Goal: Task Accomplishment & Management: Manage account settings

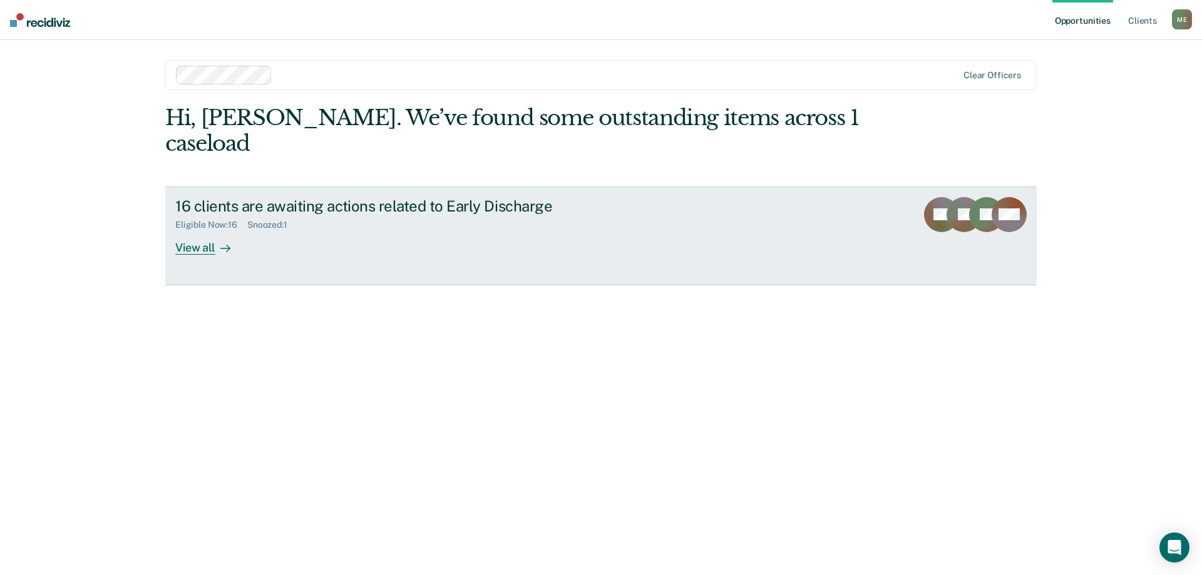
click at [216, 240] on div at bounding box center [222, 247] width 15 height 14
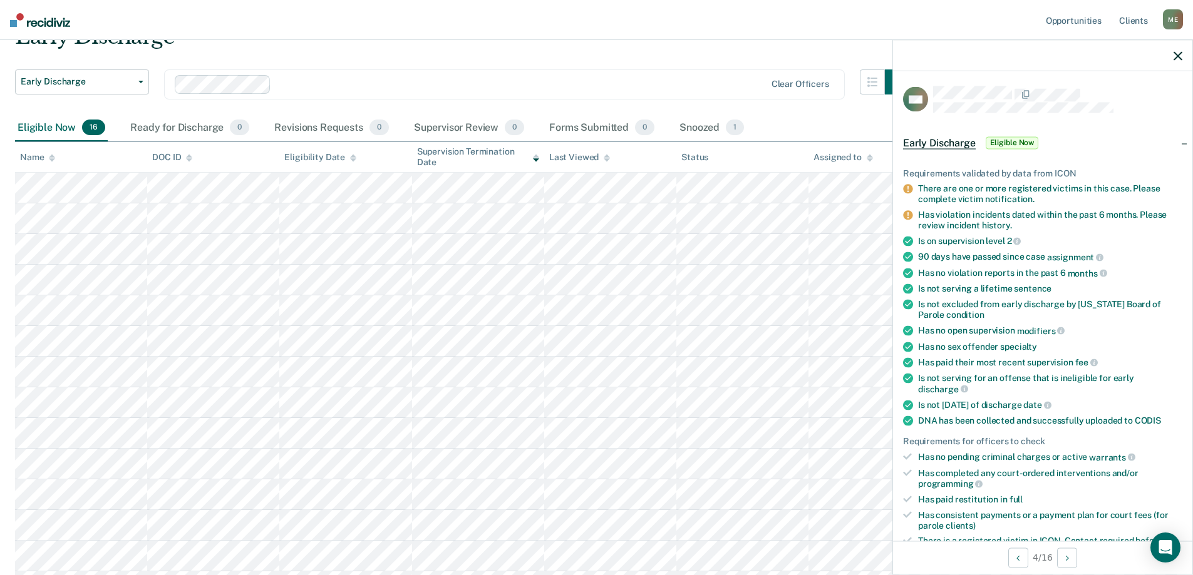
scroll to position [250, 0]
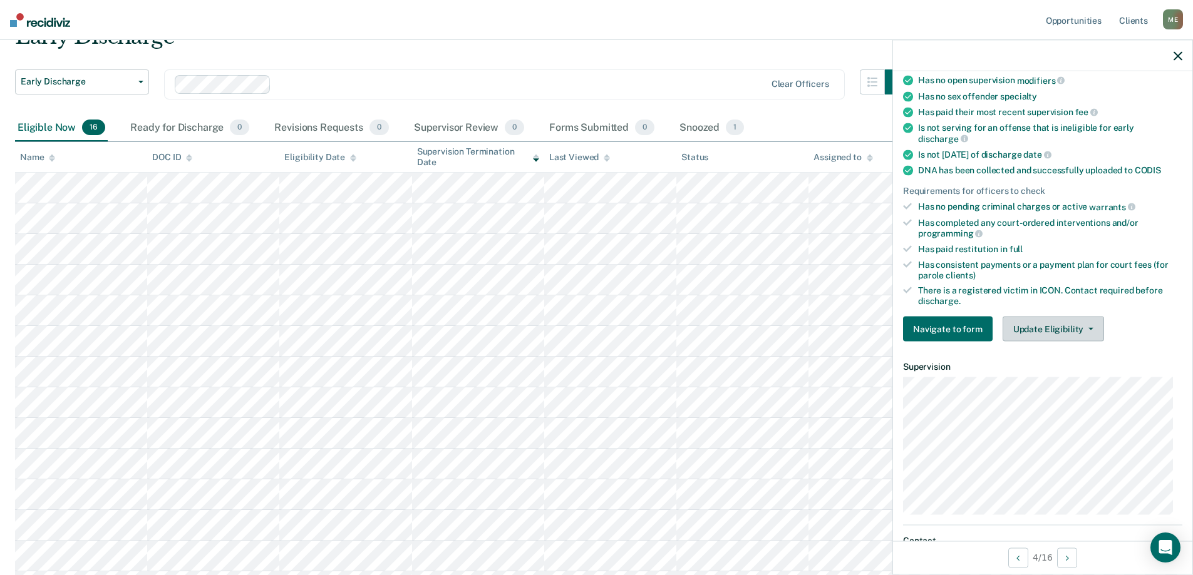
click at [1057, 332] on button "Update Eligibility" at bounding box center [1052, 328] width 101 height 25
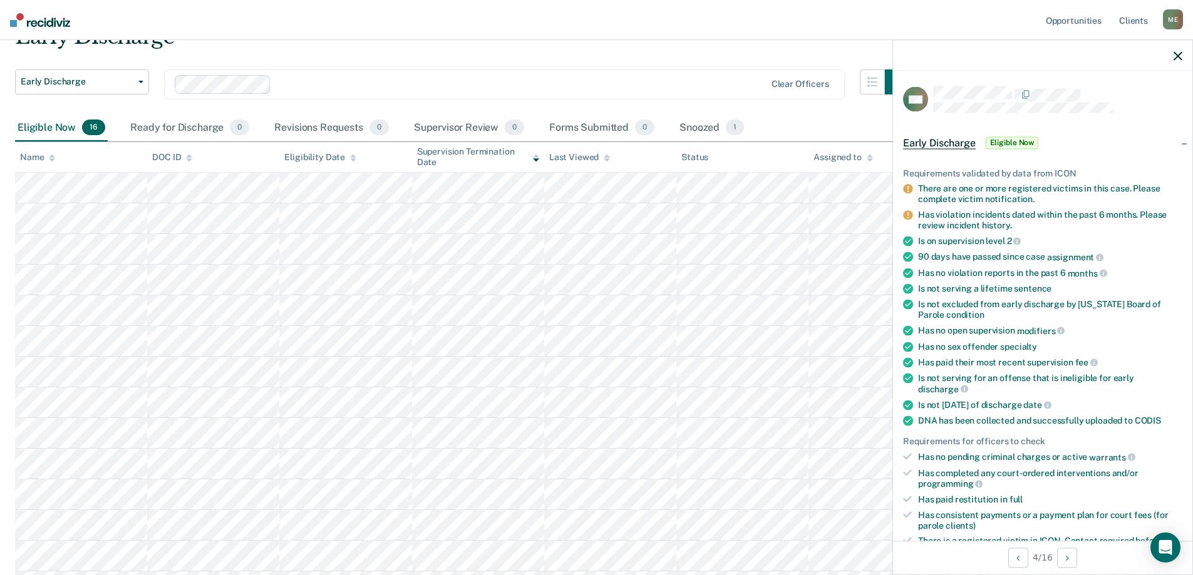
scroll to position [313, 0]
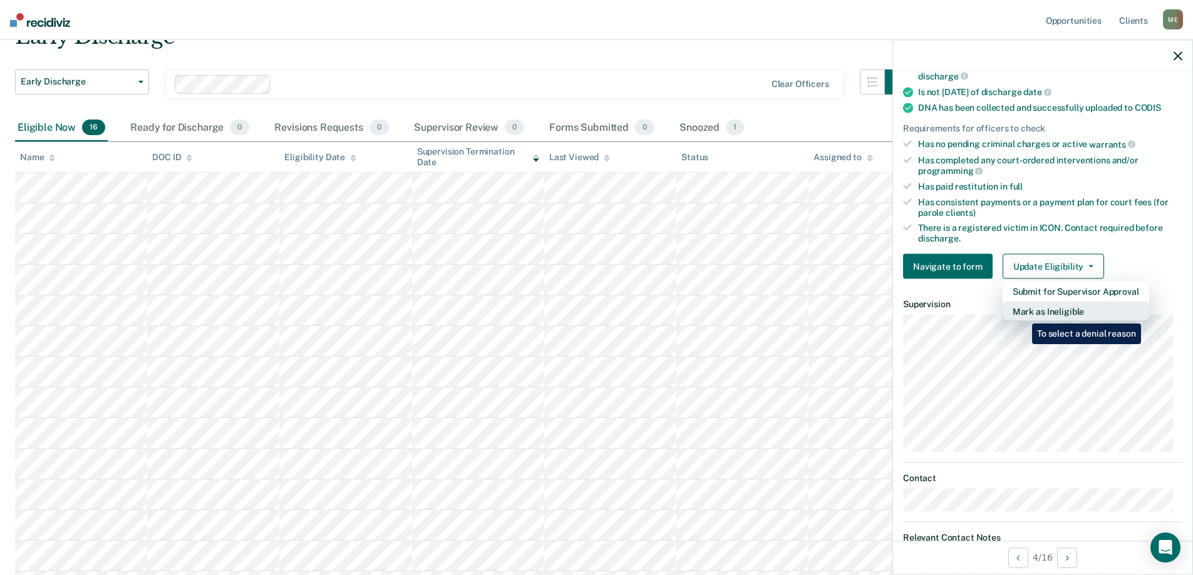
click at [1022, 314] on button "Mark as Ineligible" at bounding box center [1075, 311] width 146 height 20
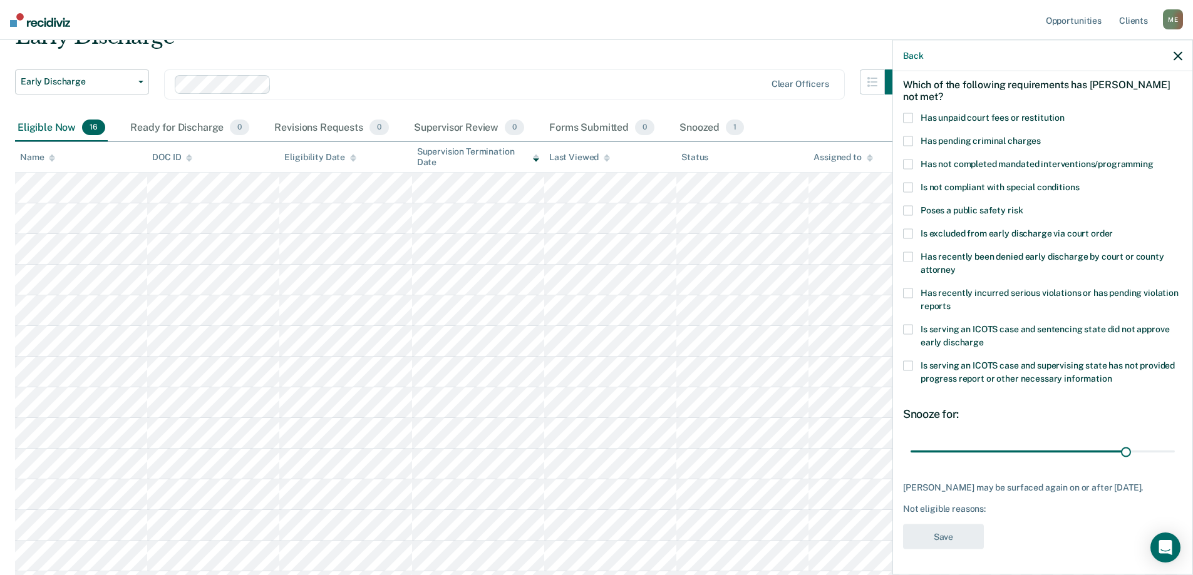
scroll to position [63, 0]
click at [903, 182] on span at bounding box center [908, 187] width 10 height 10
drag, startPoint x: 1114, startPoint y: 438, endPoint x: 1175, endPoint y: 445, distance: 61.2
type input "36"
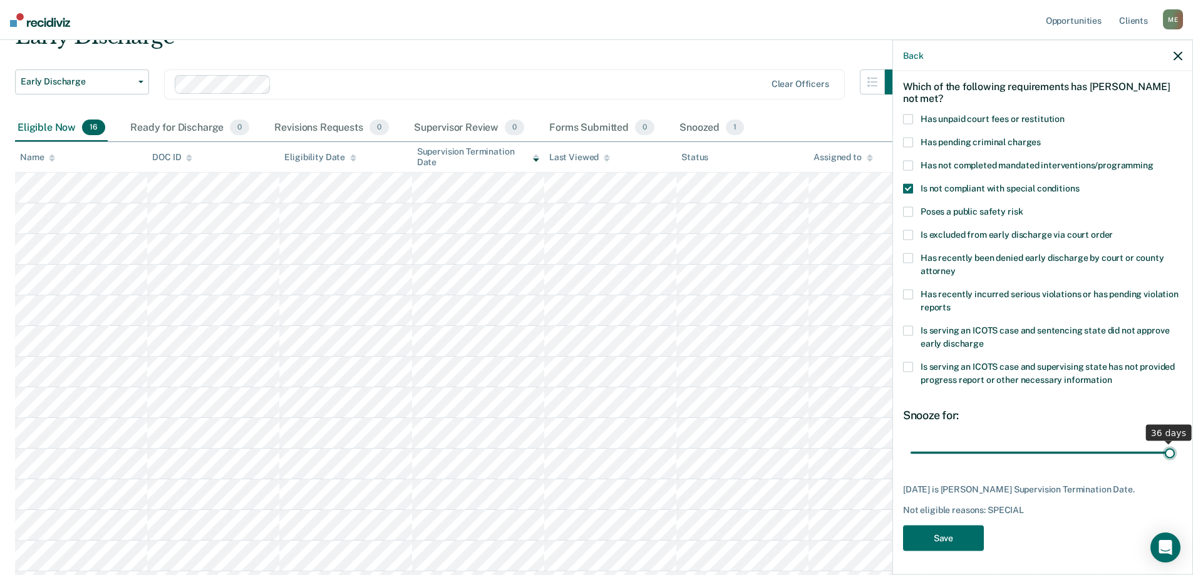
click at [1174, 445] on input "range" at bounding box center [1042, 453] width 264 height 22
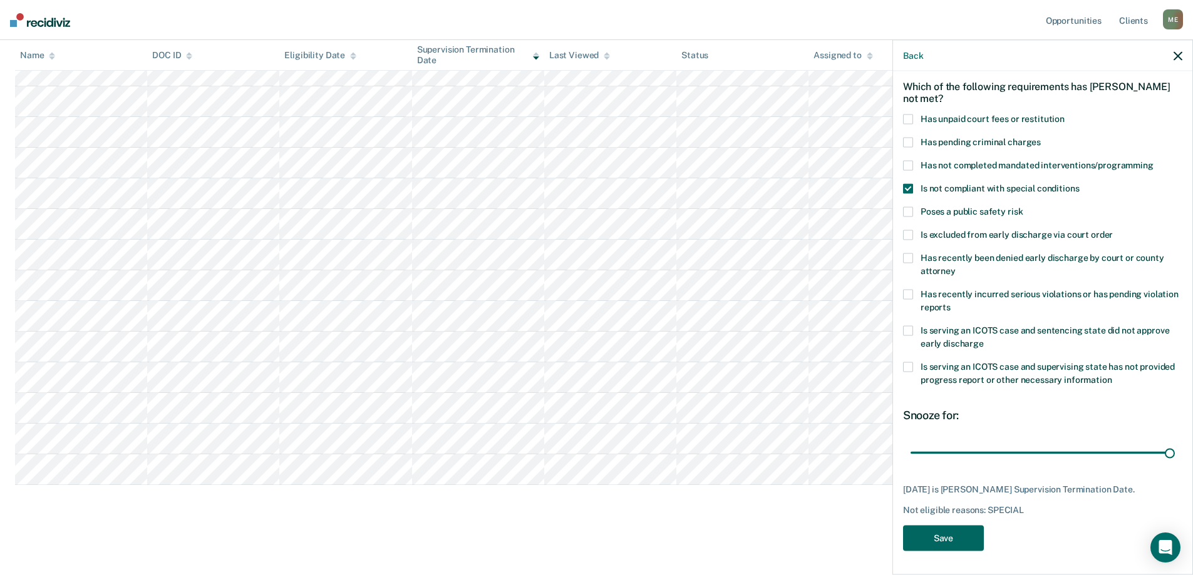
click at [953, 536] on button "Save" at bounding box center [943, 539] width 81 height 26
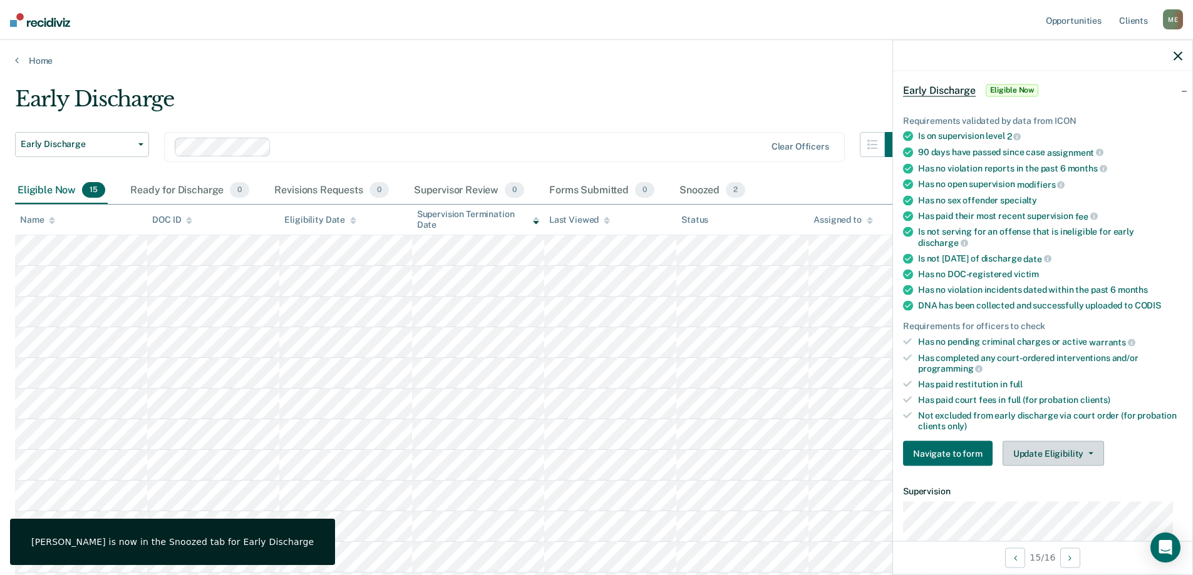
click at [1076, 461] on button "Update Eligibility" at bounding box center [1052, 453] width 101 height 25
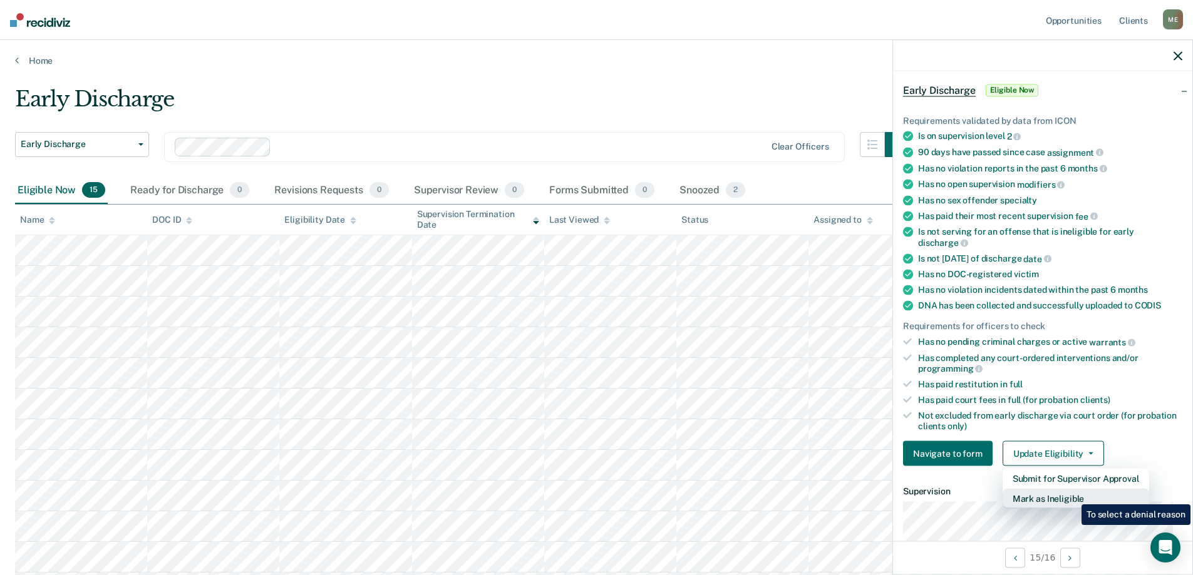
click at [1072, 495] on button "Mark as Ineligible" at bounding box center [1075, 499] width 146 height 20
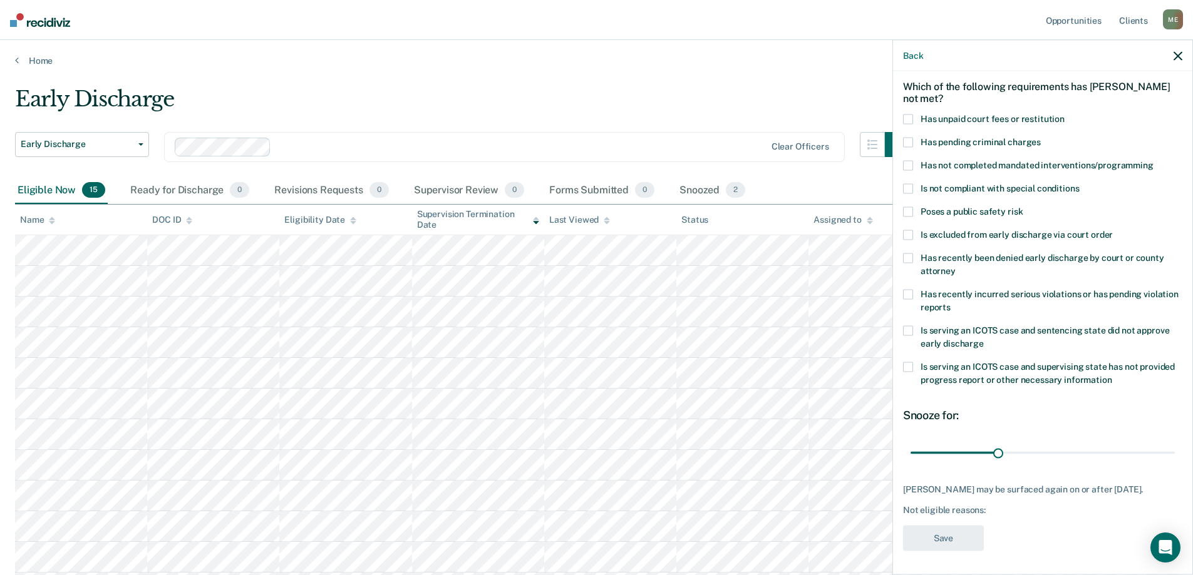
click at [911, 370] on span at bounding box center [908, 367] width 10 height 10
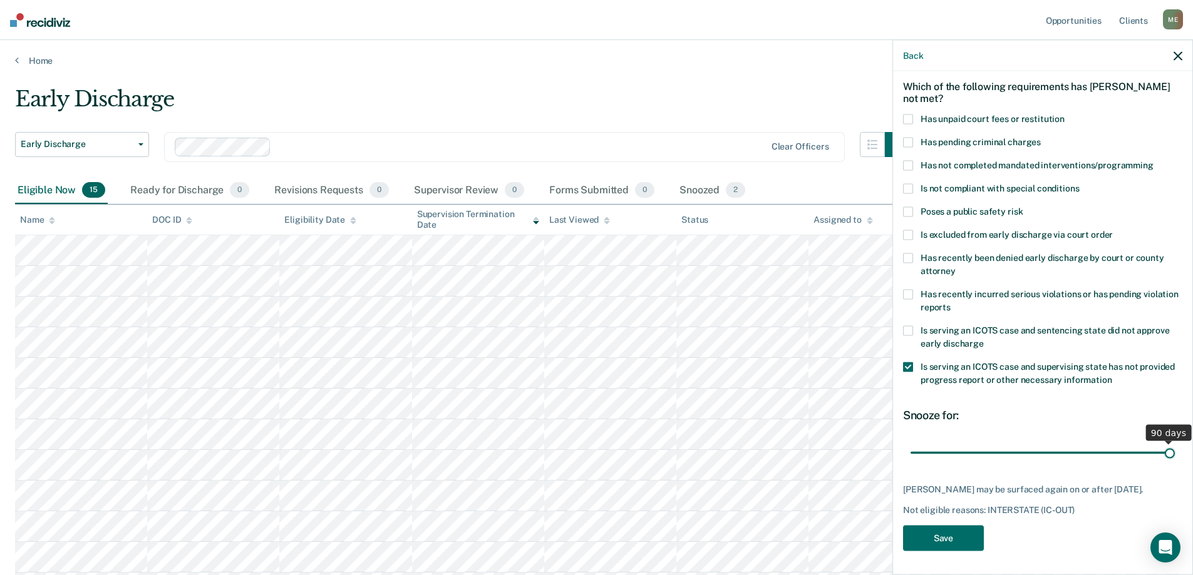
drag, startPoint x: 994, startPoint y: 450, endPoint x: 1171, endPoint y: 448, distance: 177.2
type input "90"
click at [1171, 448] on input "range" at bounding box center [1042, 453] width 264 height 22
click at [963, 543] on button "Save" at bounding box center [943, 539] width 81 height 26
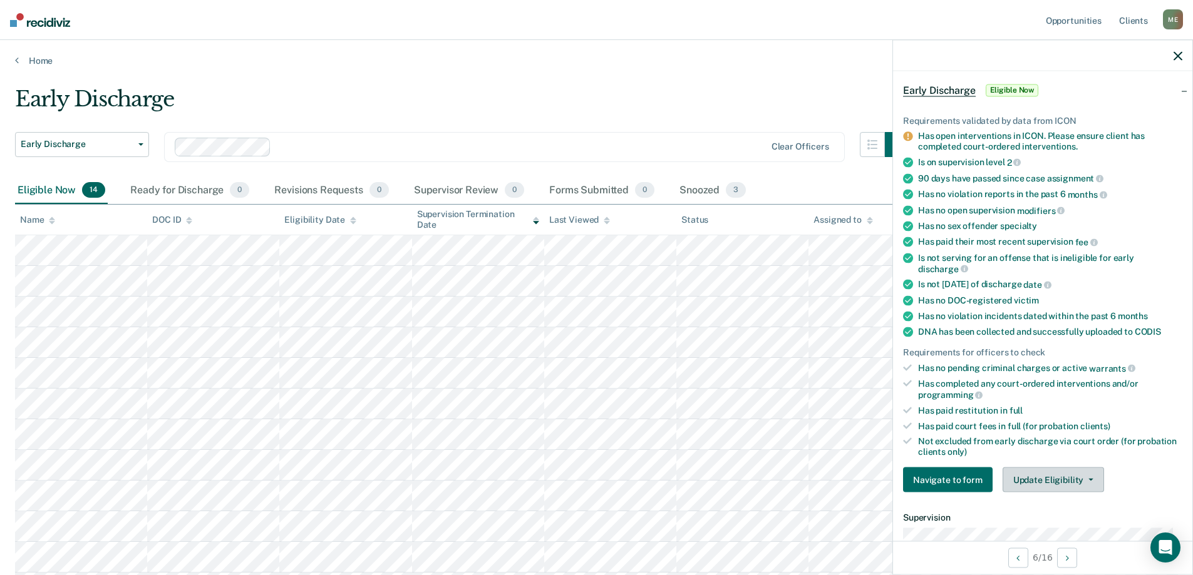
click at [1088, 479] on icon "button" at bounding box center [1090, 480] width 5 height 3
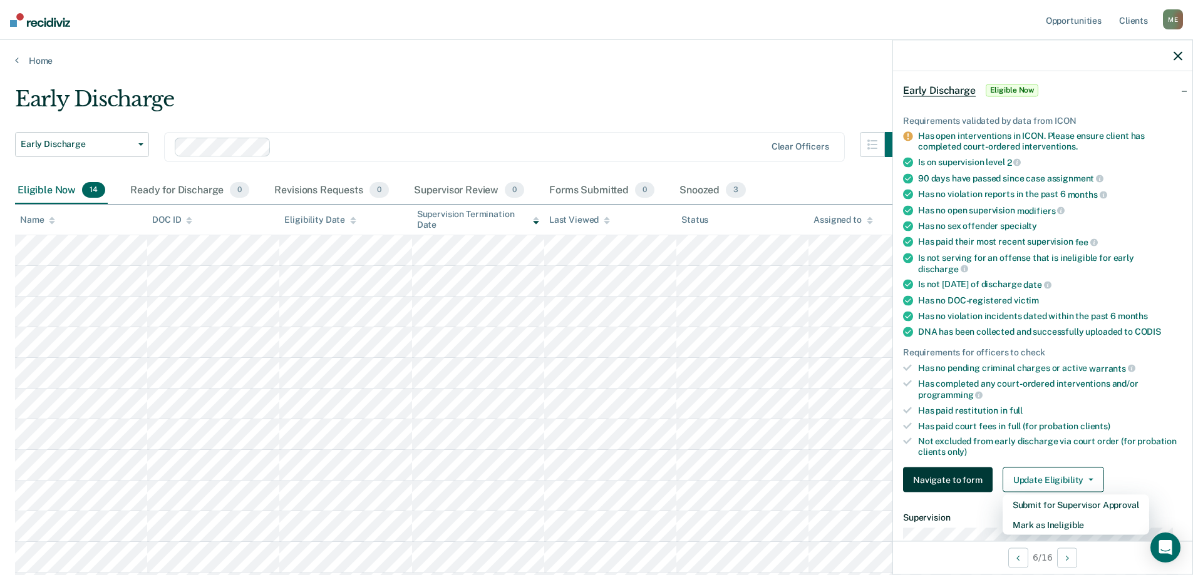
click at [946, 478] on button "Navigate to form" at bounding box center [948, 480] width 90 height 25
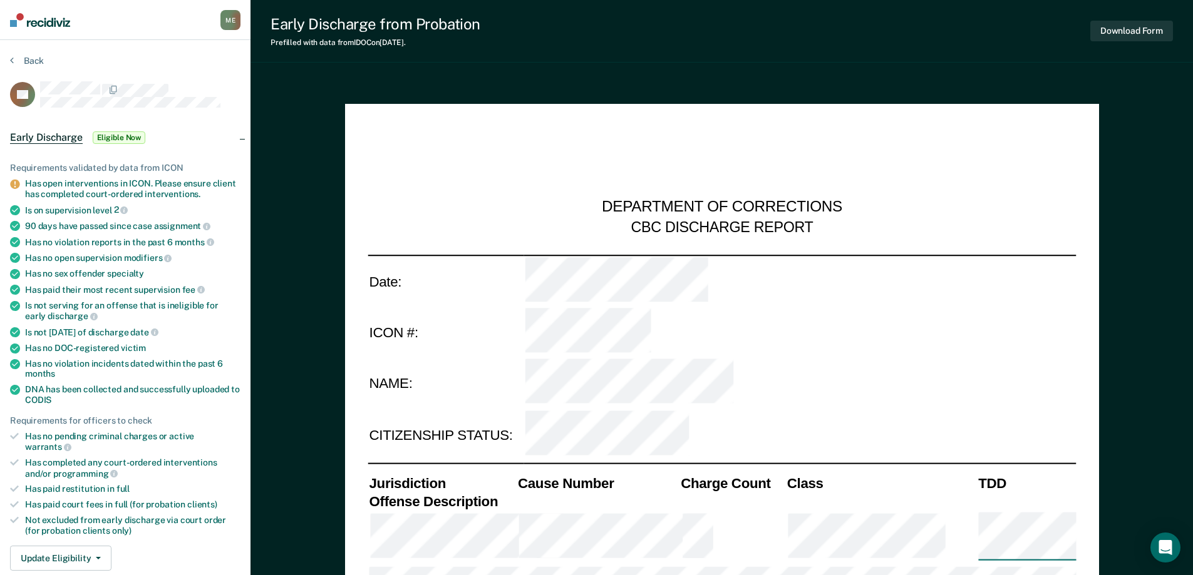
type textarea "x"
click at [14, 61] on button "Back" at bounding box center [27, 60] width 34 height 11
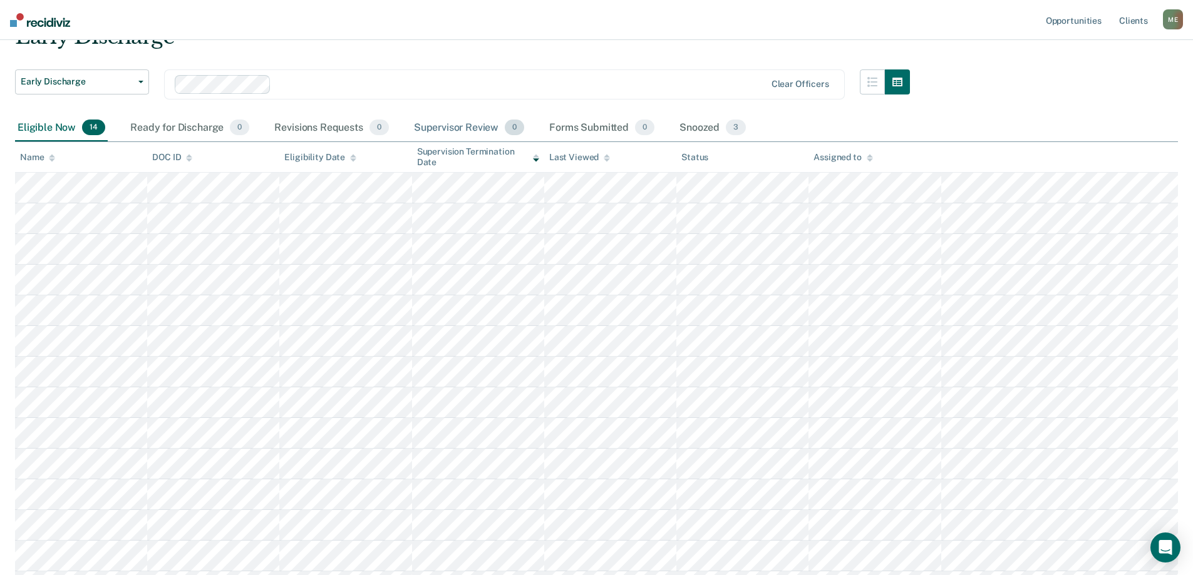
scroll to position [125, 0]
